Goal: Information Seeking & Learning: Learn about a topic

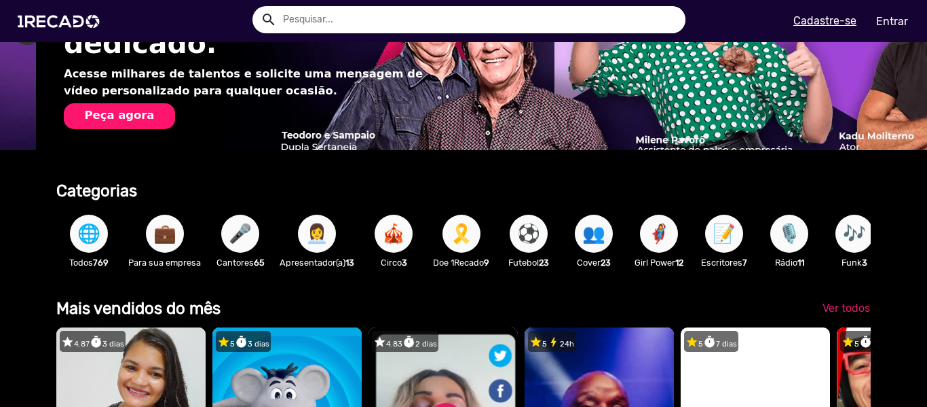
scroll to position [0, 1834]
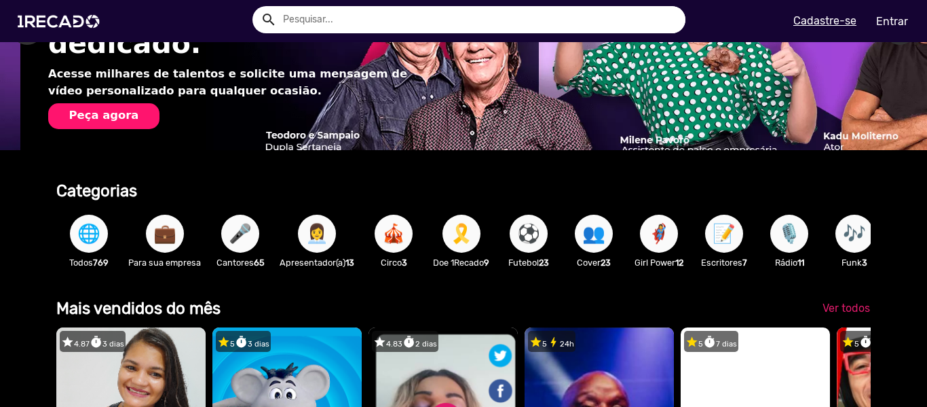
click at [112, 185] on b "Categorias" at bounding box center [96, 190] width 81 height 19
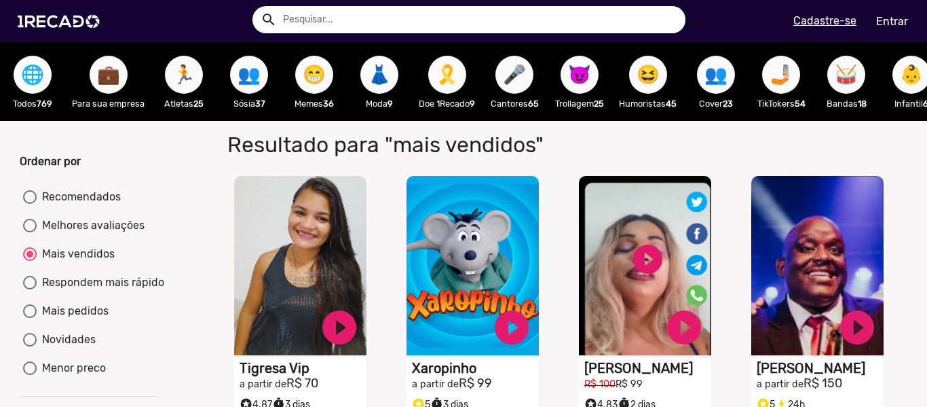
click at [433, 20] on input "text" at bounding box center [479, 19] width 413 height 27
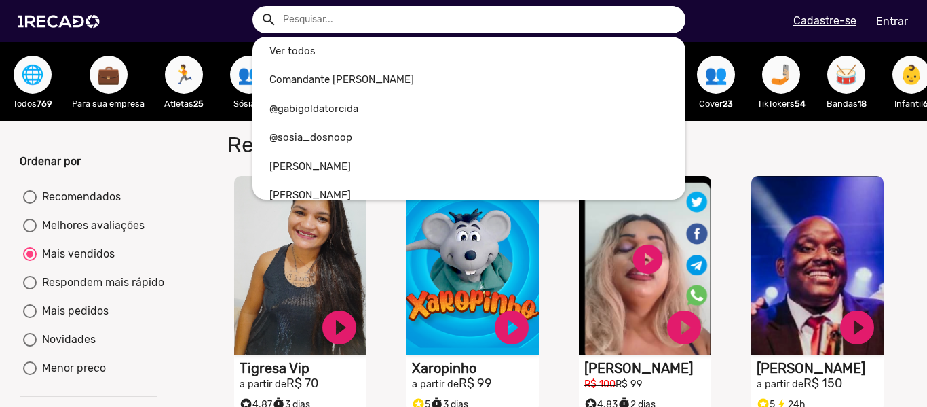
type input "f"
radio input "true"
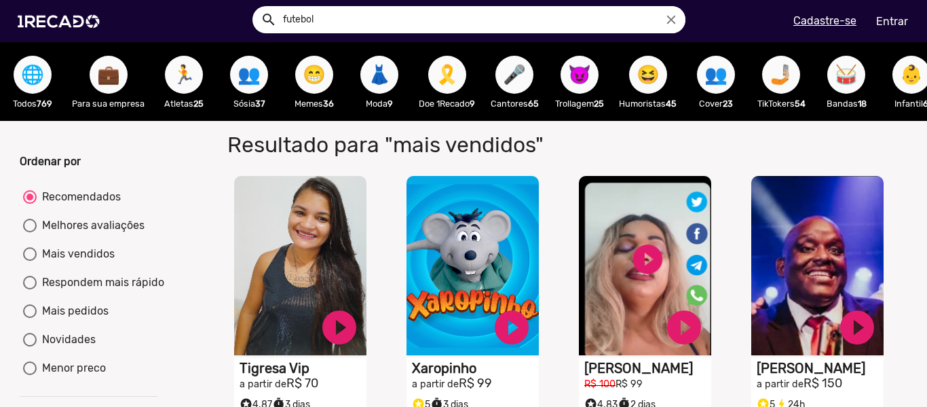
type input "futebol"
click at [256, 7] on button "search" at bounding box center [268, 19] width 24 height 24
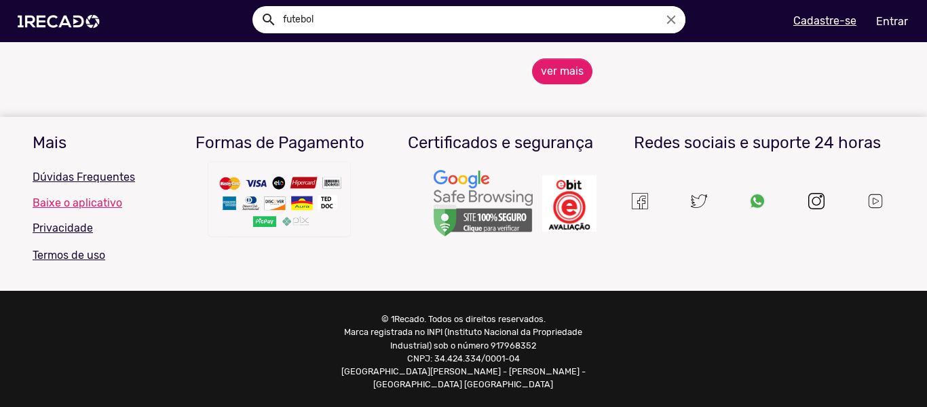
scroll to position [1759, 0]
